Goal: Information Seeking & Learning: Learn about a topic

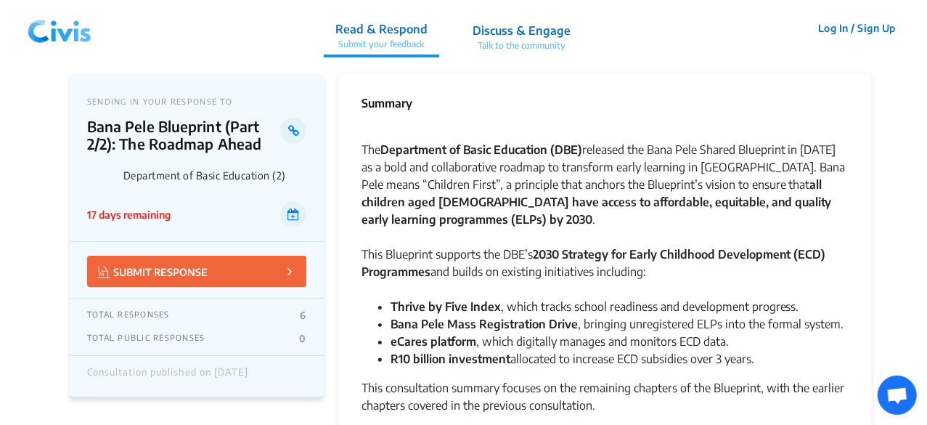
click at [517, 197] on strong "all children aged [DEMOGRAPHIC_DATA] have access to affordable, equitable, and …" at bounding box center [596, 201] width 470 height 49
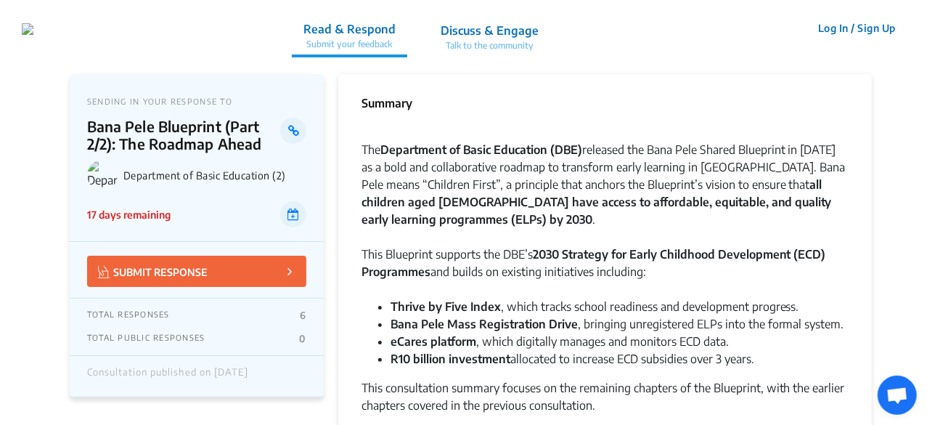
click at [652, 275] on div "This Blueprint supports the DBE’s 2030 Strategy for Early Childhood Development…" at bounding box center [604, 271] width 487 height 52
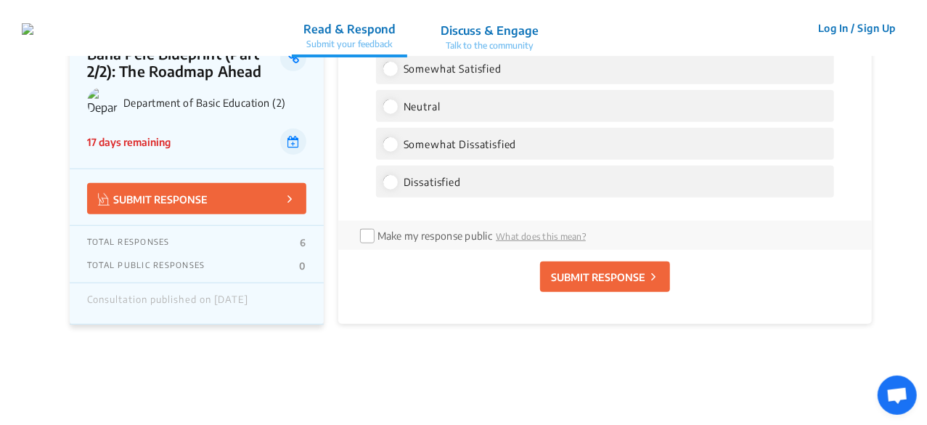
scroll to position [3338, 0]
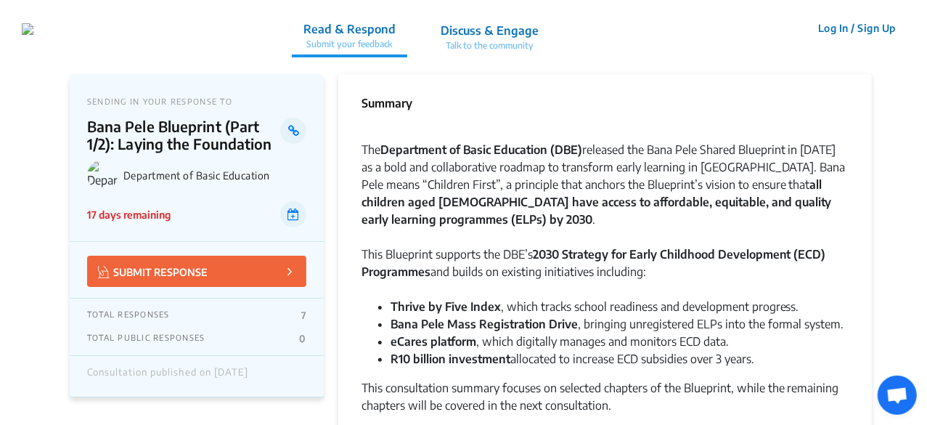
click at [488, 123] on div at bounding box center [604, 131] width 487 height 17
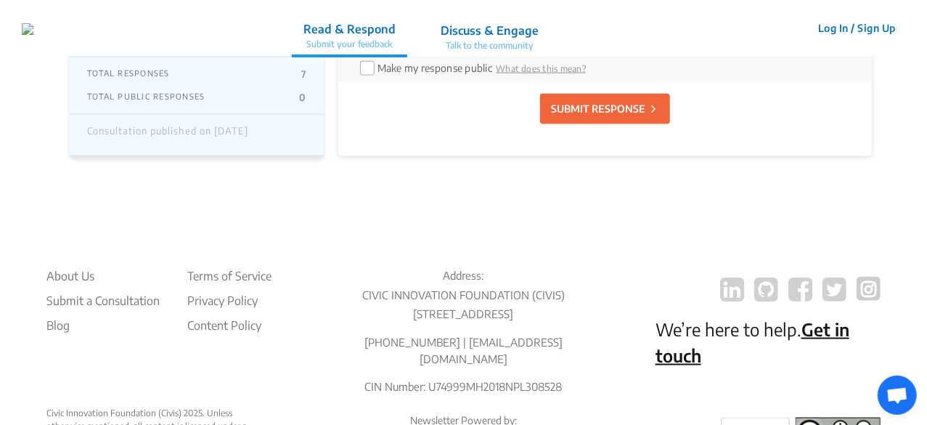
scroll to position [3755, 0]
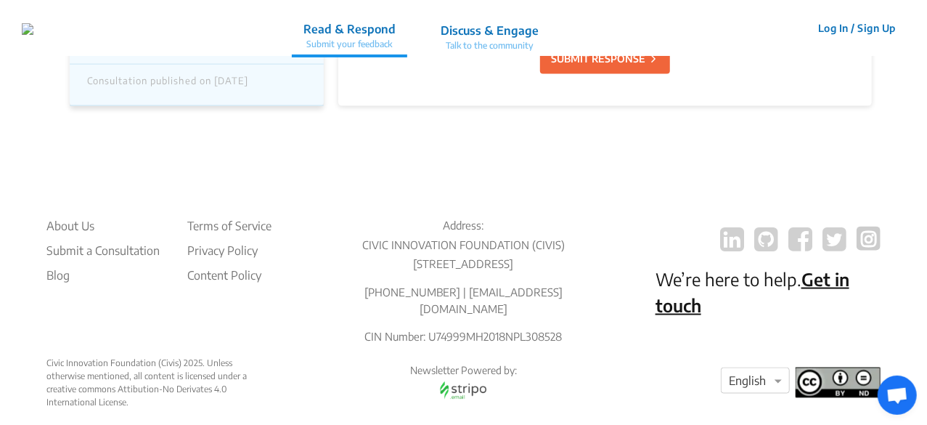
click at [672, 332] on div "We’re here to help. Get in touch" at bounding box center [767, 286] width 225 height 139
click at [768, 282] on div "We’re here to help. Get in touch" at bounding box center [767, 286] width 225 height 139
click at [510, 31] on p "Discuss & Engage" at bounding box center [490, 30] width 98 height 17
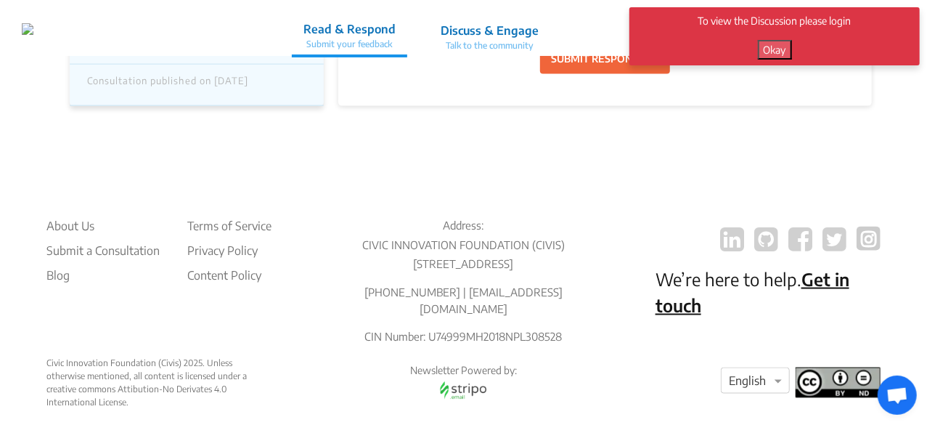
click at [782, 51] on button "Okay" at bounding box center [775, 50] width 34 height 20
